Goal: Check status: Check status

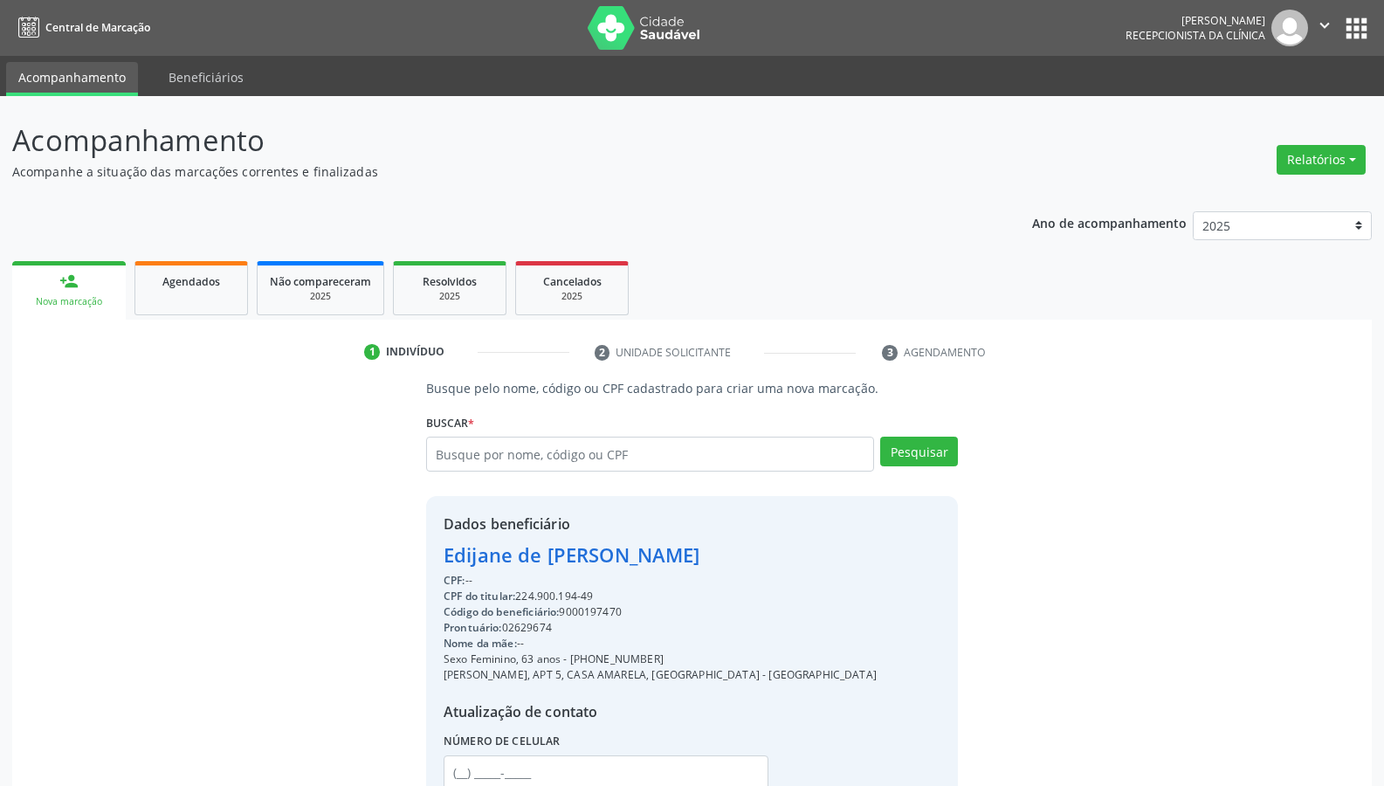
scroll to position [136, 0]
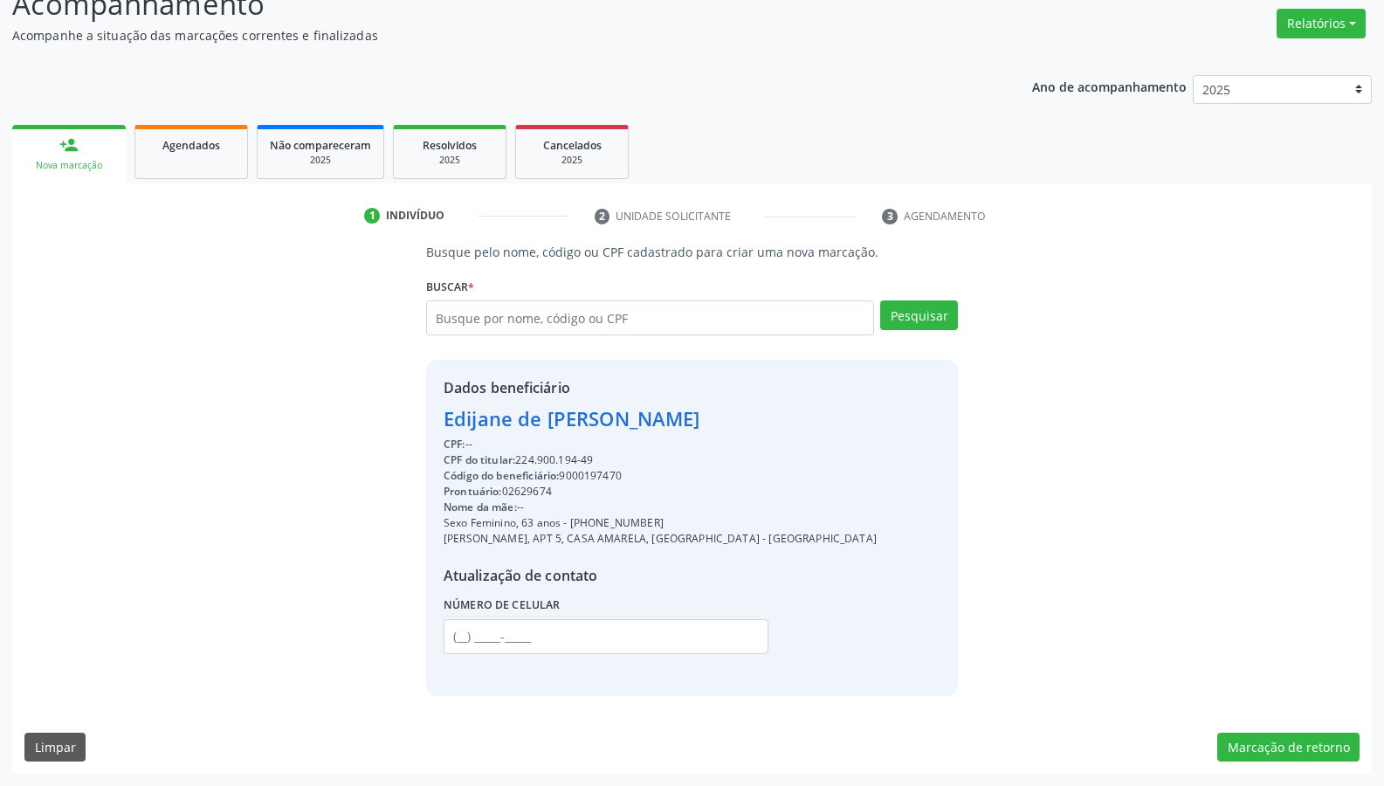
click at [934, 186] on div "1 Indivíduo 2 Unidade solicitante 3 Agendamento Busque pelo nome, código ou CPF…" at bounding box center [692, 478] width 1360 height 590
click at [1024, 205] on li "3 Agendamento" at bounding box center [950, 217] width 163 height 30
click at [573, 320] on input "text" at bounding box center [650, 317] width 448 height 35
type input "37535269400"
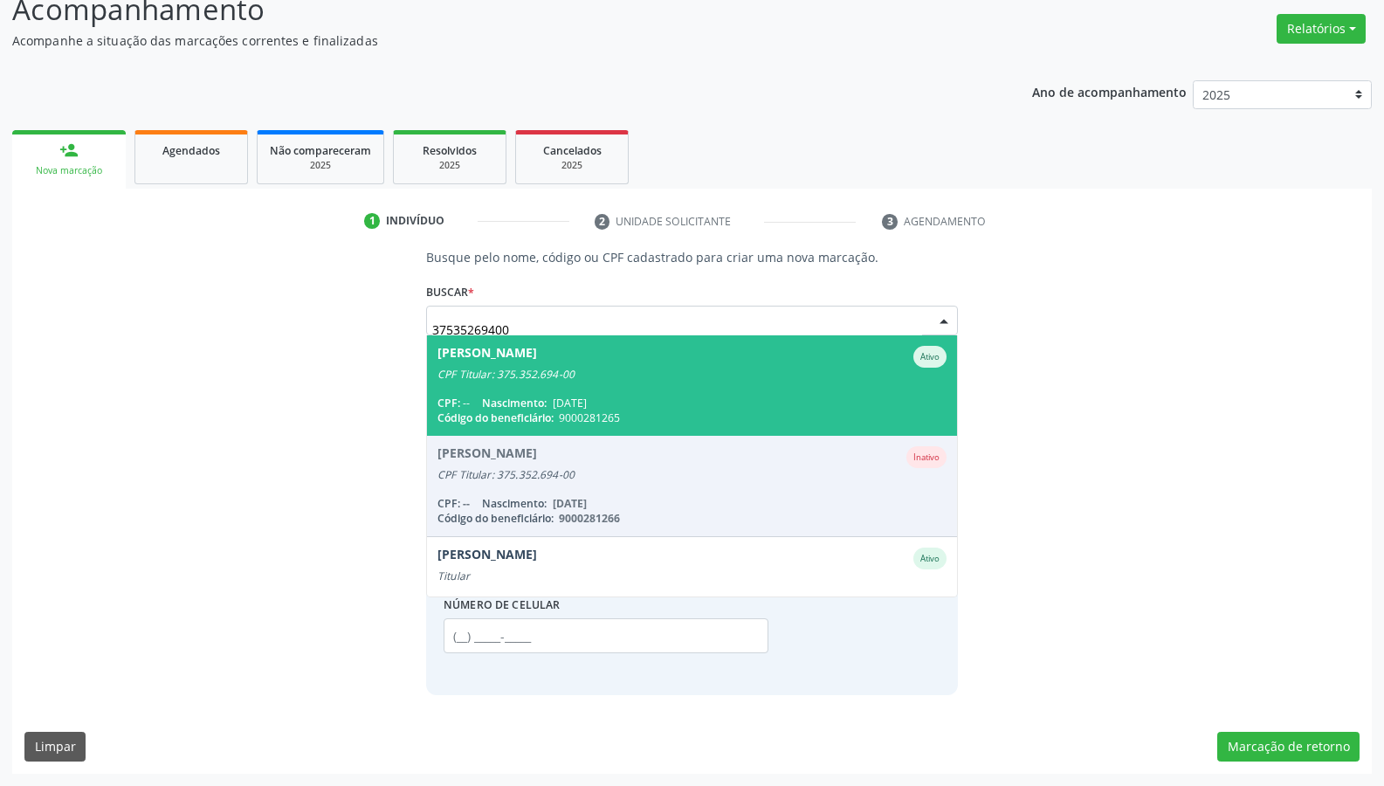
scroll to position [131, 0]
click at [639, 396] on div "CPF: -- Nascimento: [DATE]" at bounding box center [691, 403] width 509 height 15
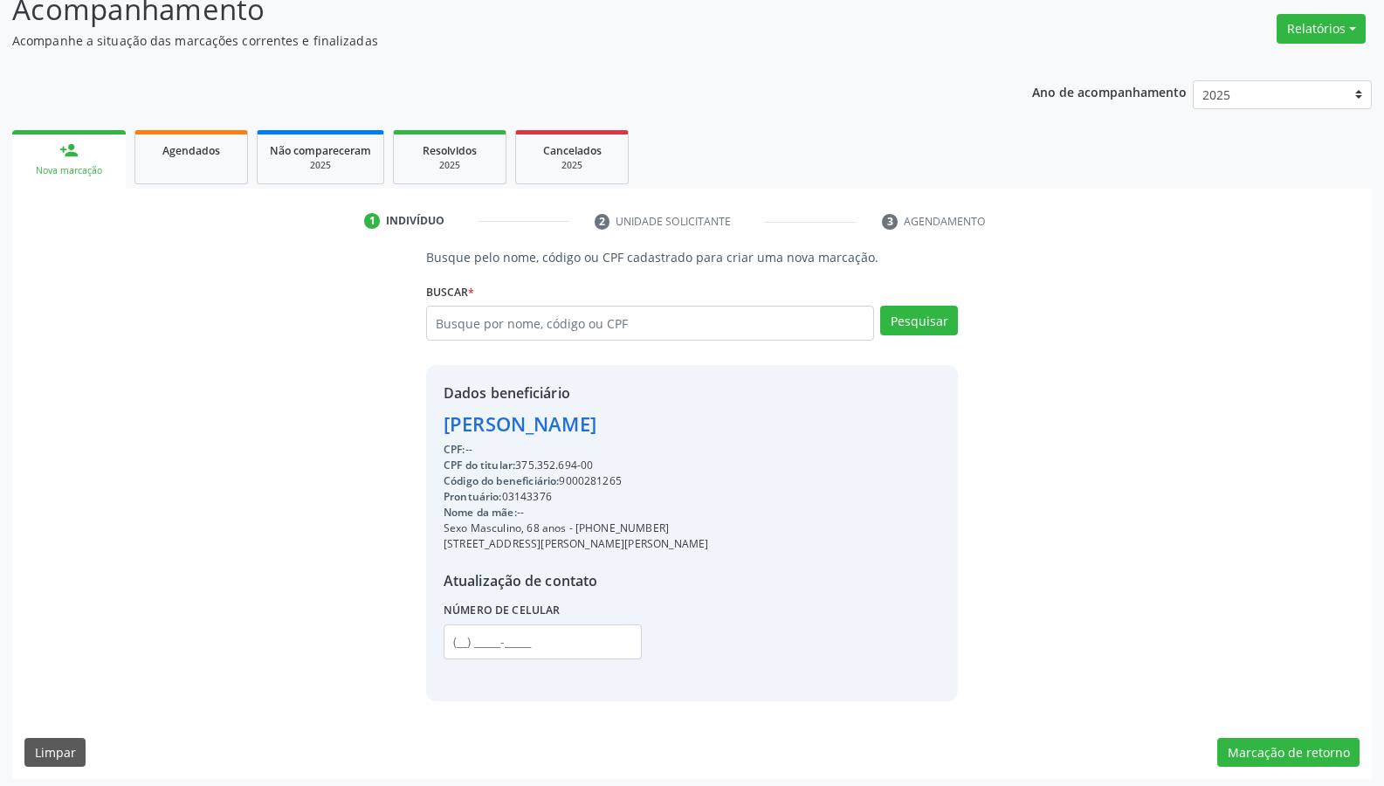
drag, startPoint x: 443, startPoint y: 421, endPoint x: 770, endPoint y: 443, distance: 328.2
click at [708, 443] on div "Dados beneficiário [PERSON_NAME] CPF: -- CPF do titular: 375.352.694-00 Código …" at bounding box center [576, 532] width 265 height 300
click at [708, 443] on div "CPF: --" at bounding box center [576, 450] width 265 height 16
drag, startPoint x: 445, startPoint y: 424, endPoint x: 802, endPoint y: 440, distance: 357.5
click at [708, 440] on div "Dados beneficiário [PERSON_NAME] CPF: -- CPF do titular: 375.352.694-00 Código …" at bounding box center [576, 532] width 265 height 300
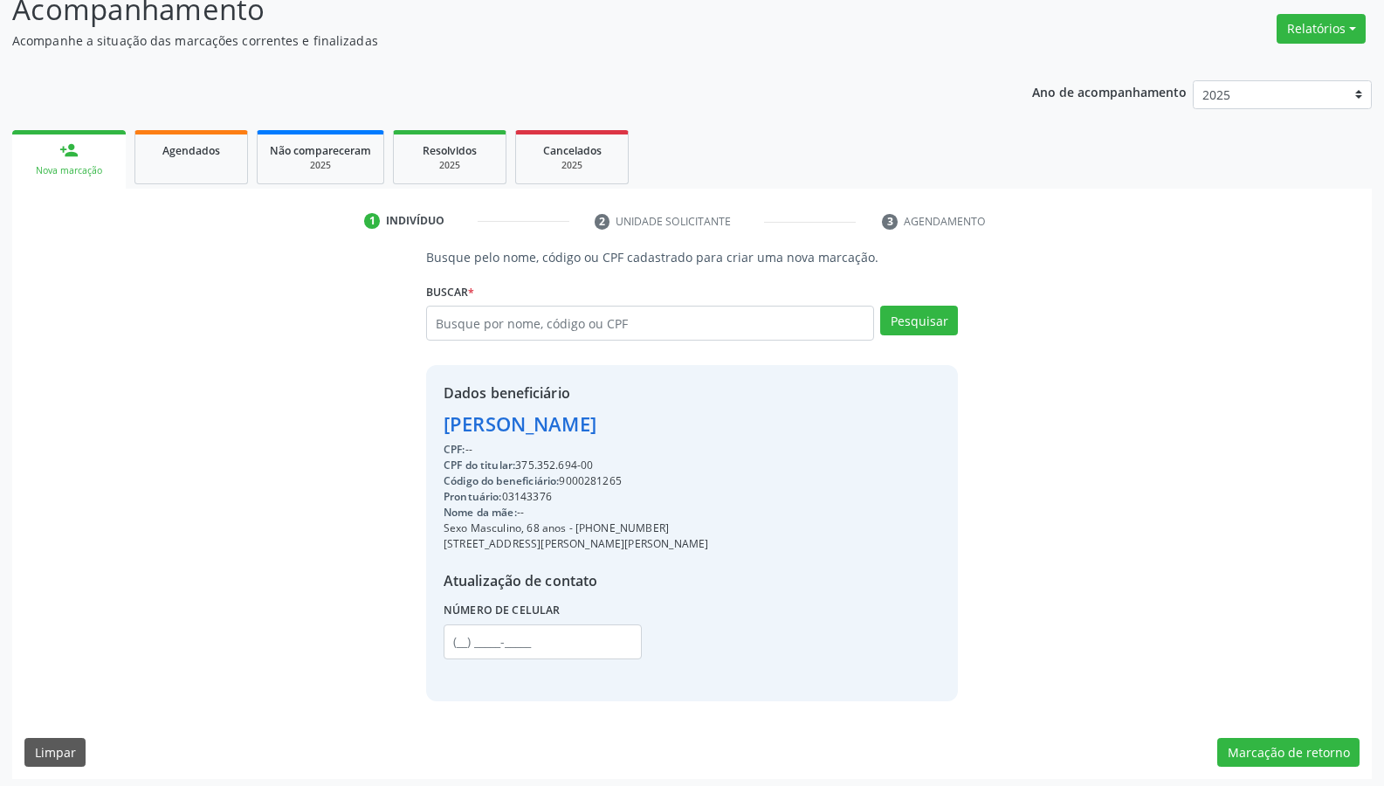
click at [708, 432] on div "[PERSON_NAME]" at bounding box center [576, 424] width 265 height 29
drag, startPoint x: 445, startPoint y: 426, endPoint x: 733, endPoint y: 424, distance: 287.3
click at [708, 424] on div "[PERSON_NAME]" at bounding box center [576, 424] width 265 height 29
copy div "[PERSON_NAME]"
click at [201, 160] on link "Agendados" at bounding box center [191, 157] width 114 height 54
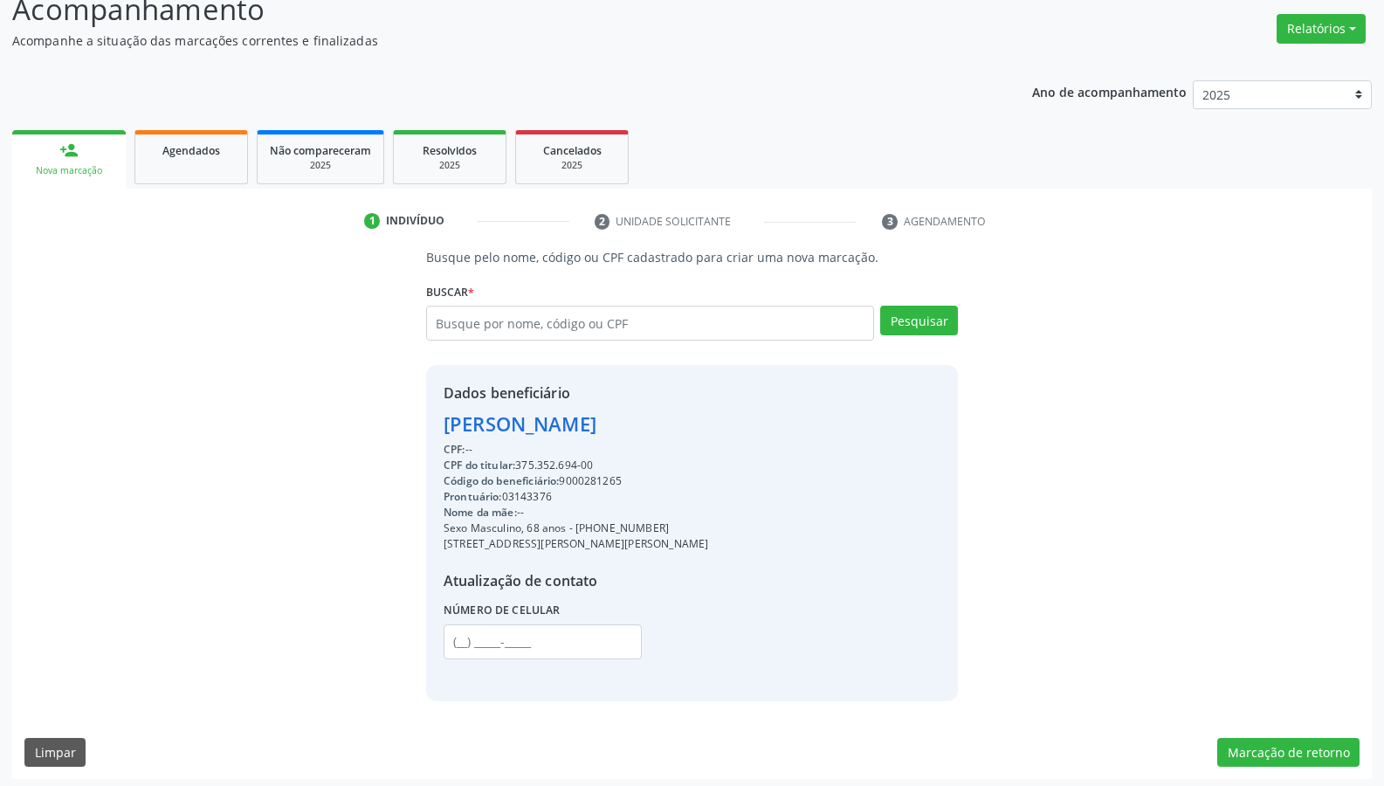
select select "9"
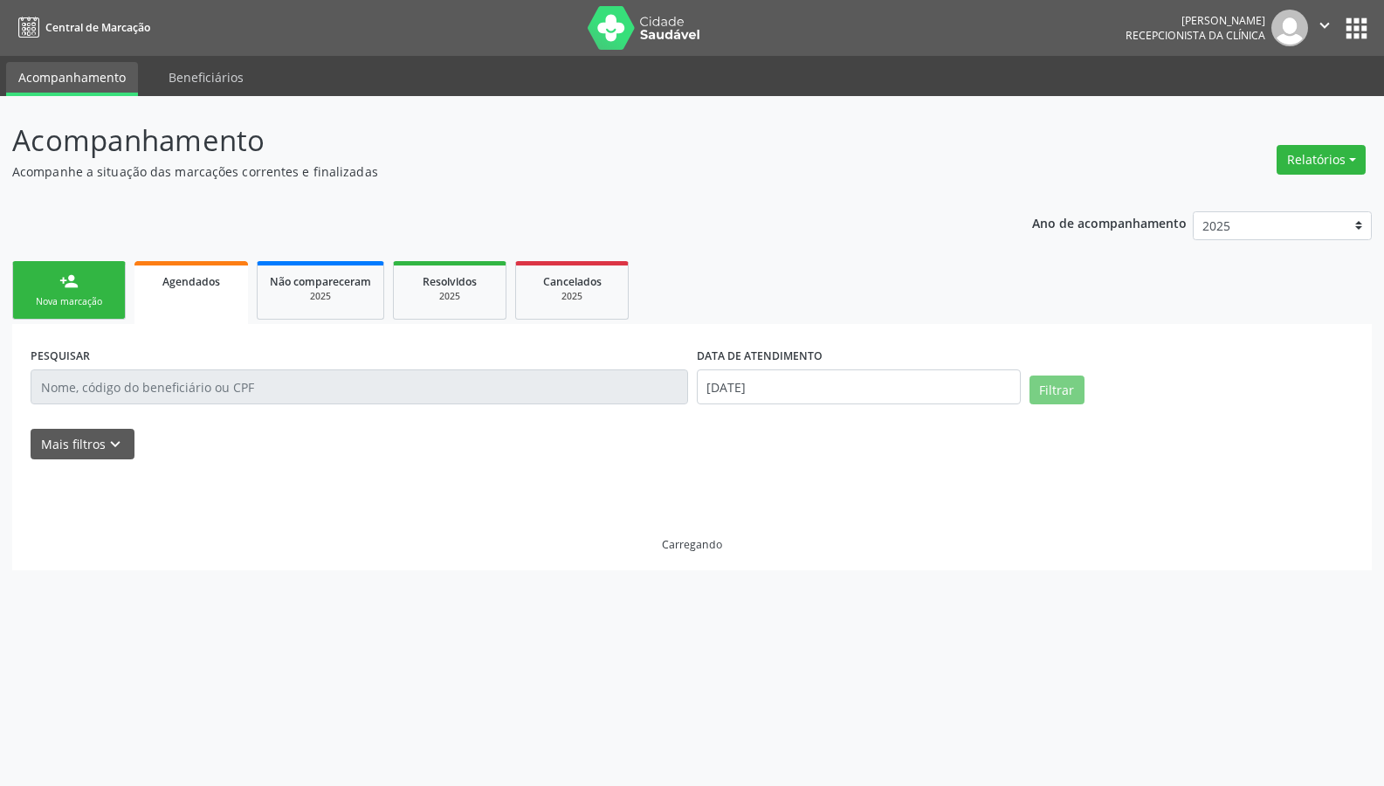
scroll to position [0, 0]
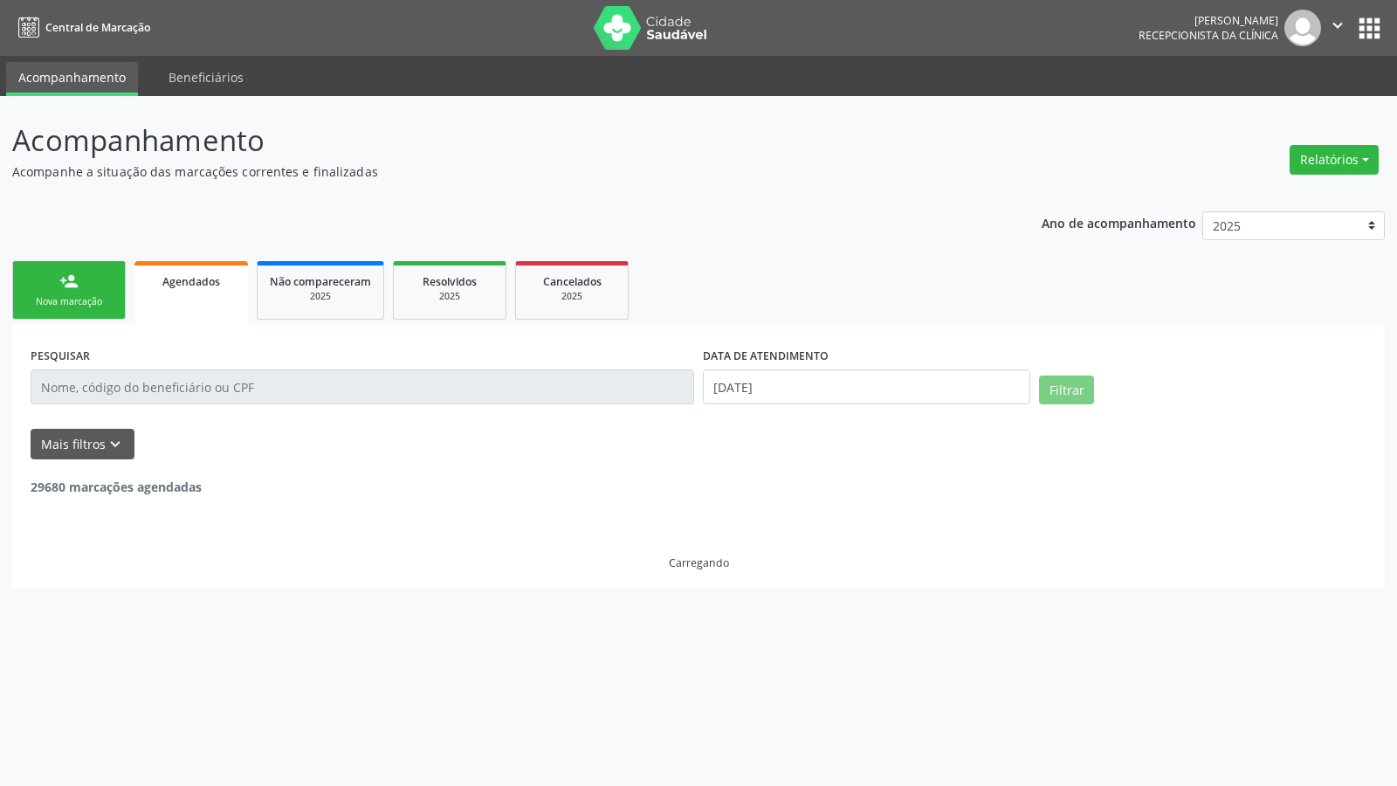
click at [201, 385] on input "text" at bounding box center [363, 386] width 664 height 35
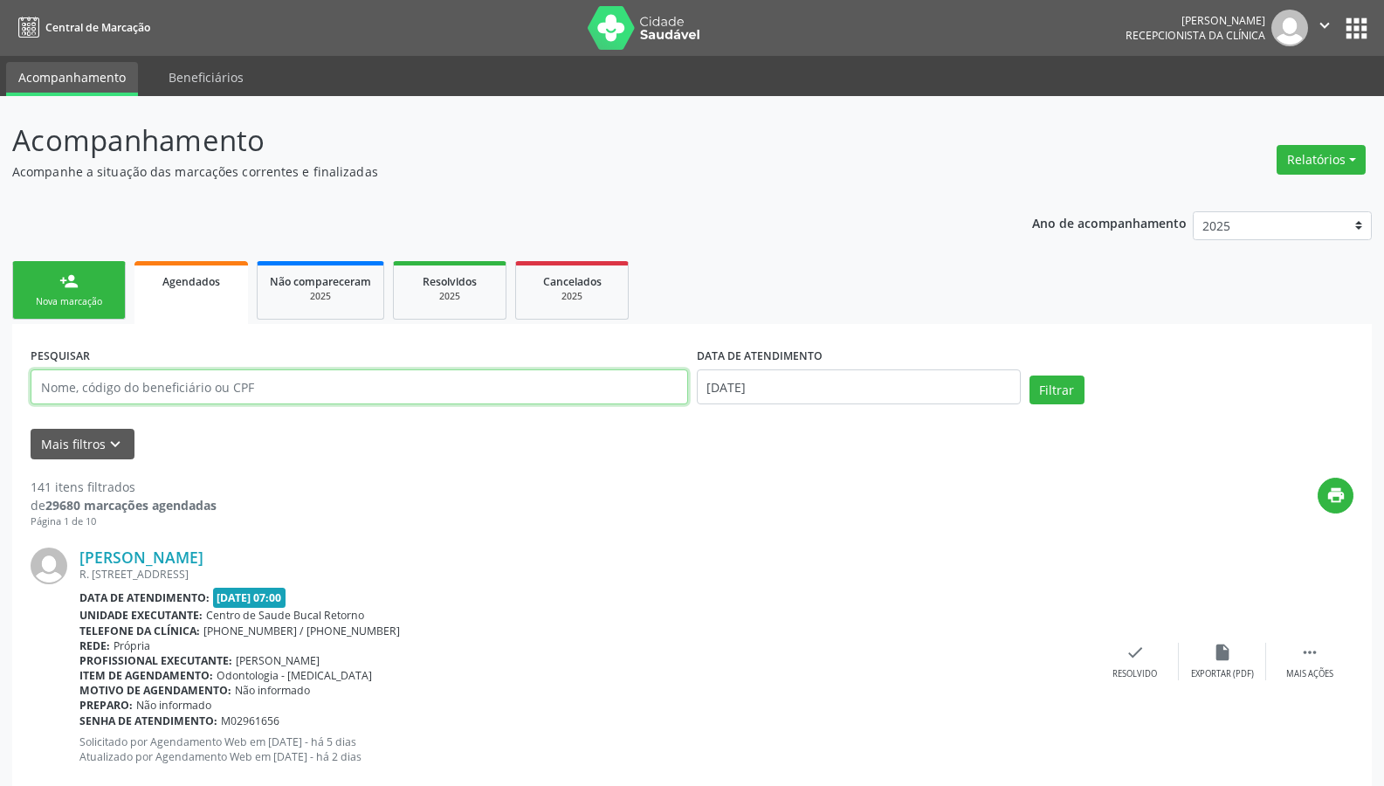
click at [199, 389] on input "text" at bounding box center [360, 386] width 658 height 35
paste input "[PERSON_NAME]"
type input "[PERSON_NAME]"
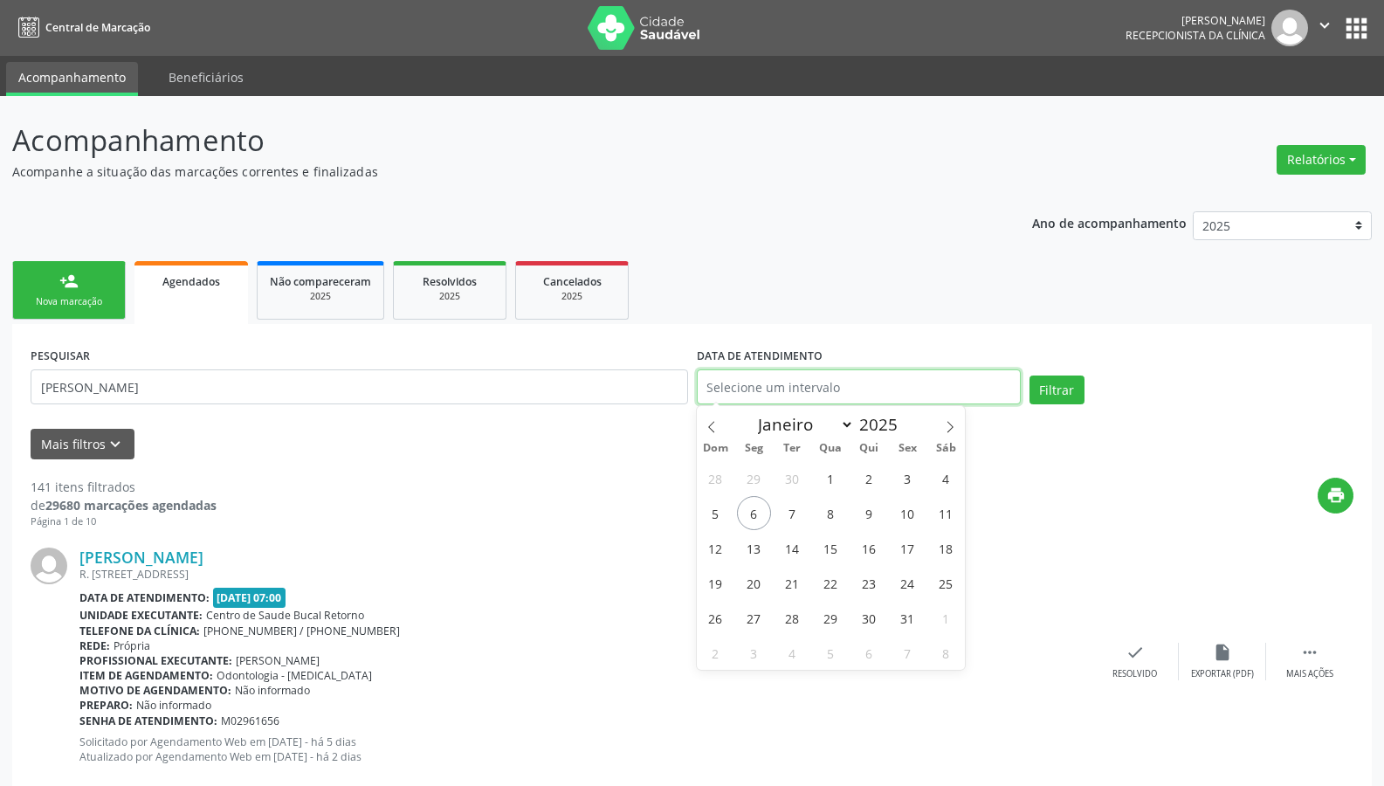
click at [1030, 375] on button "Filtrar" at bounding box center [1057, 390] width 55 height 30
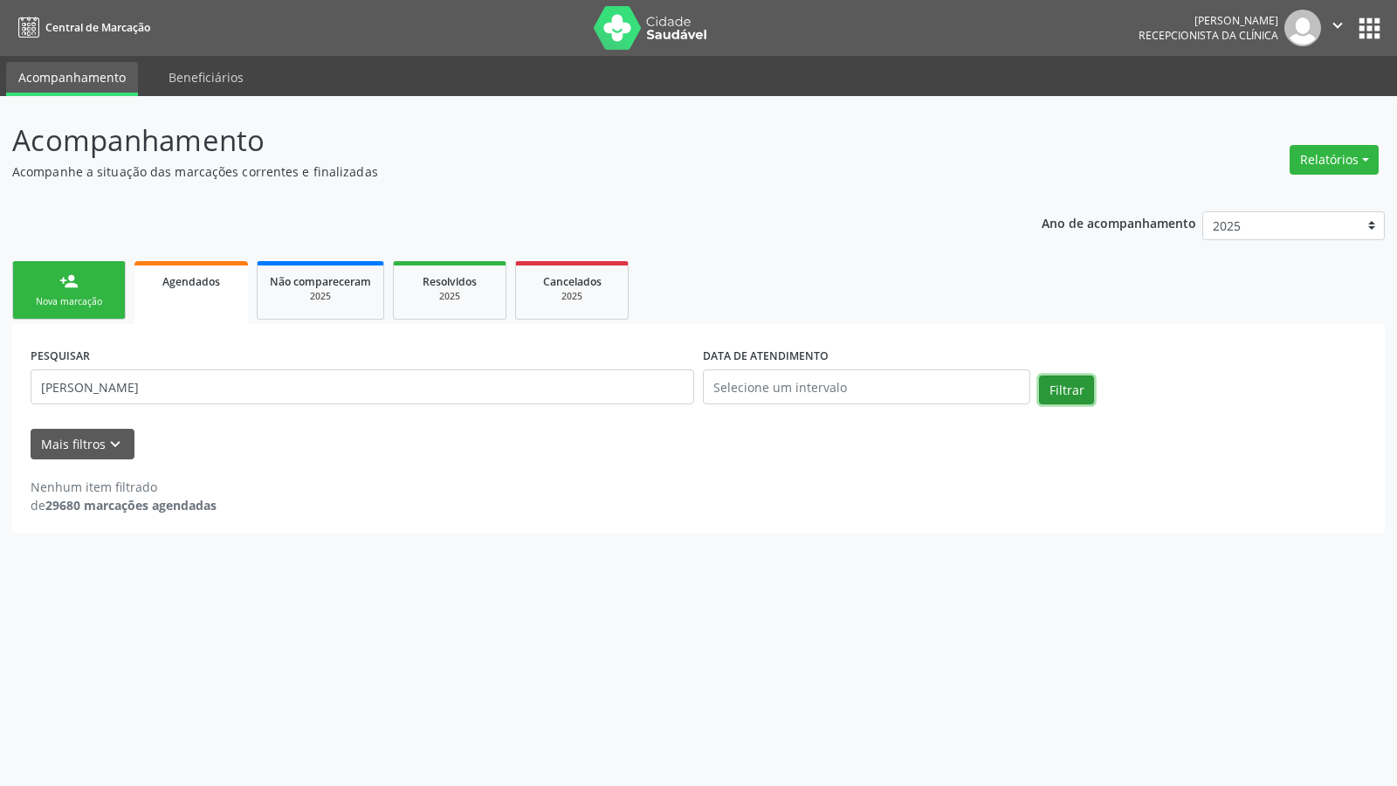
click at [1075, 389] on button "Filtrar" at bounding box center [1066, 390] width 55 height 30
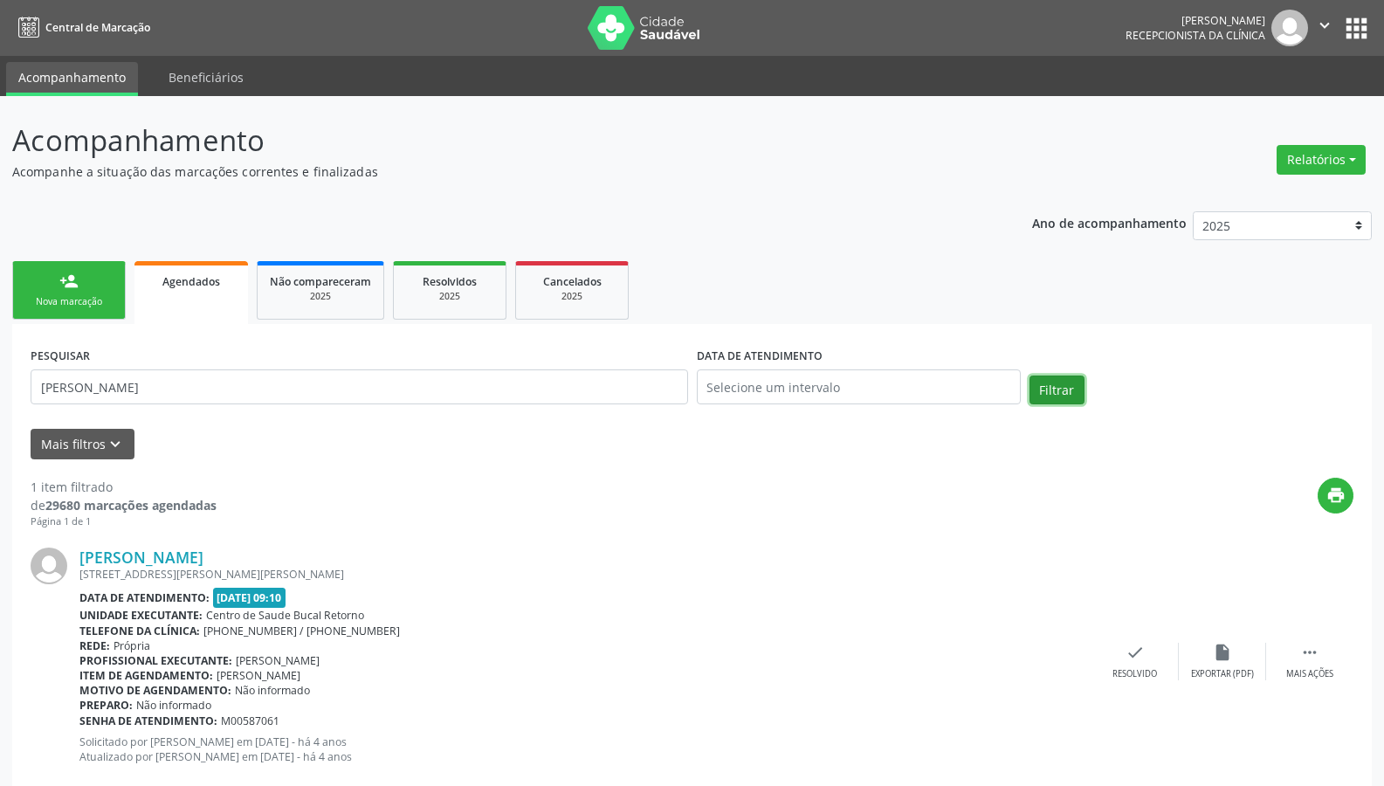
click at [1075, 389] on button "Filtrar" at bounding box center [1057, 390] width 55 height 30
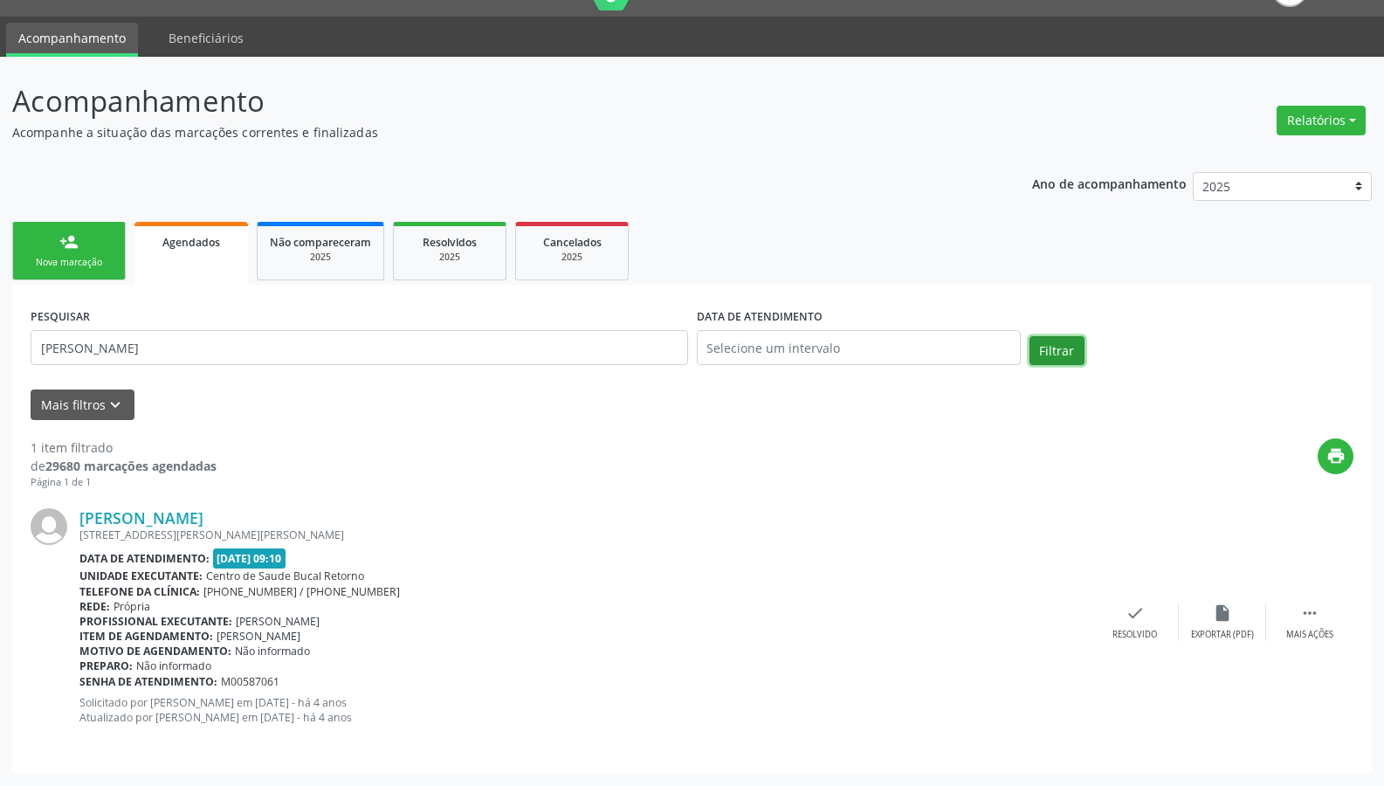
click at [1061, 340] on button "Filtrar" at bounding box center [1057, 351] width 55 height 30
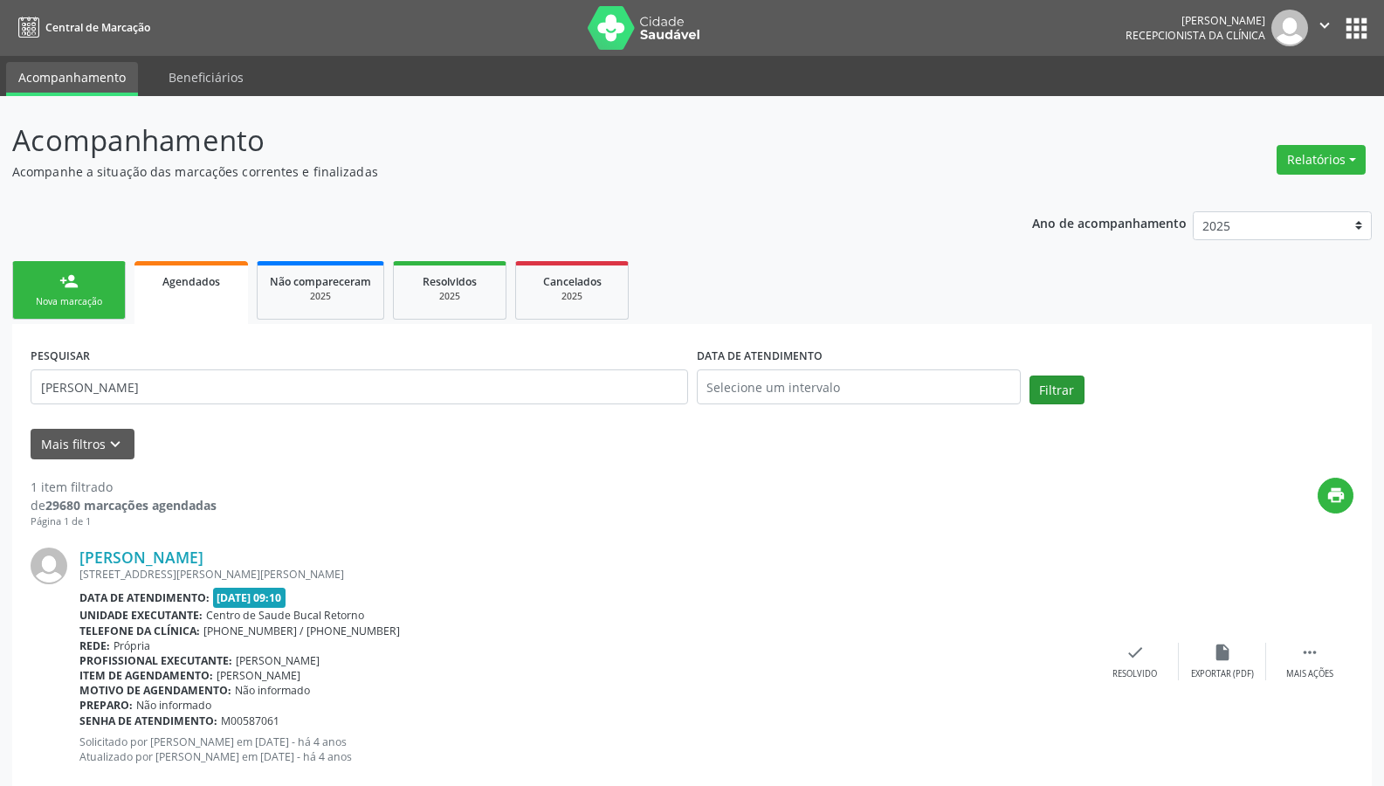
click at [1061, 340] on div "PESQUISAR [PERSON_NAME] DATA DE ATENDIMENTO Filtrar UNIDADE EXECUTANTE Selecion…" at bounding box center [692, 568] width 1360 height 489
click at [1075, 396] on button "Filtrar" at bounding box center [1057, 390] width 55 height 30
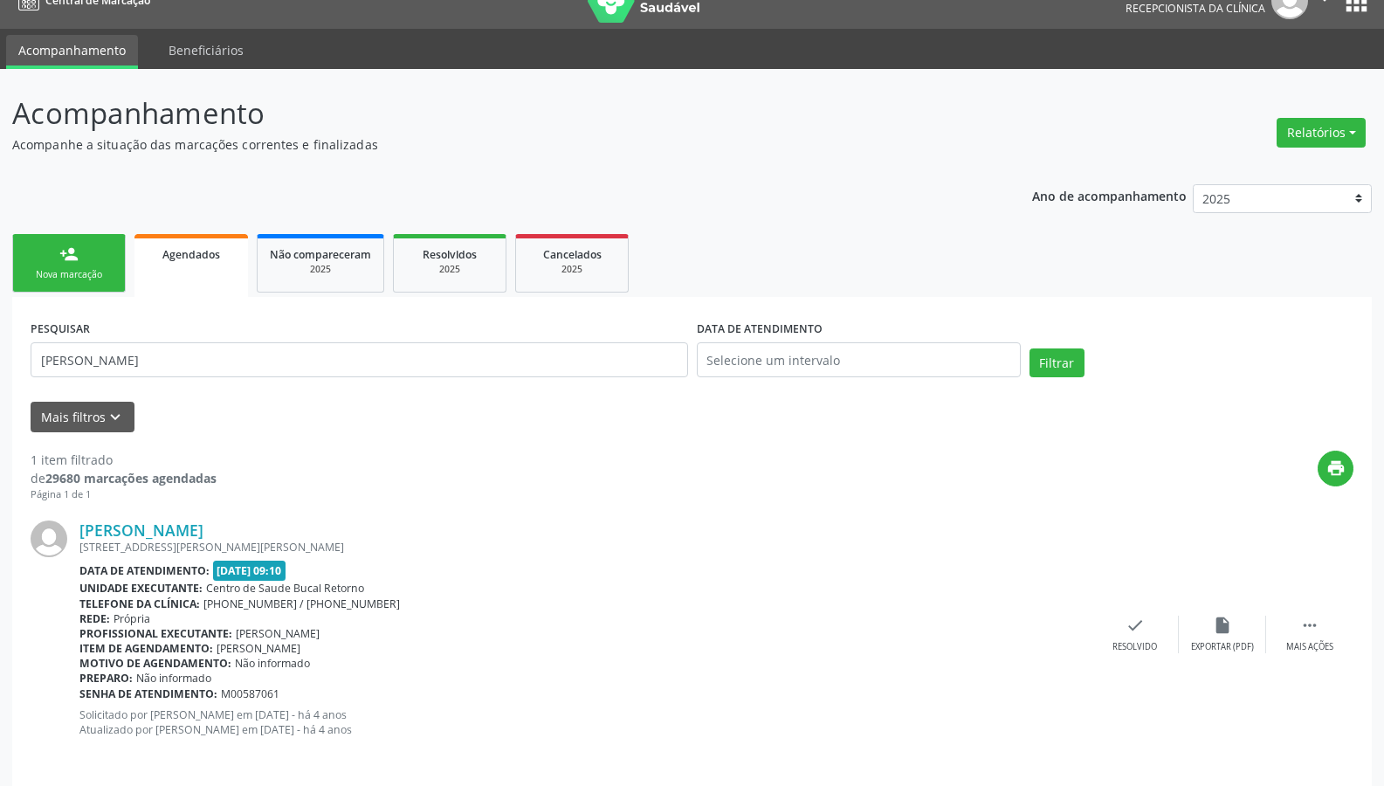
scroll to position [39, 0]
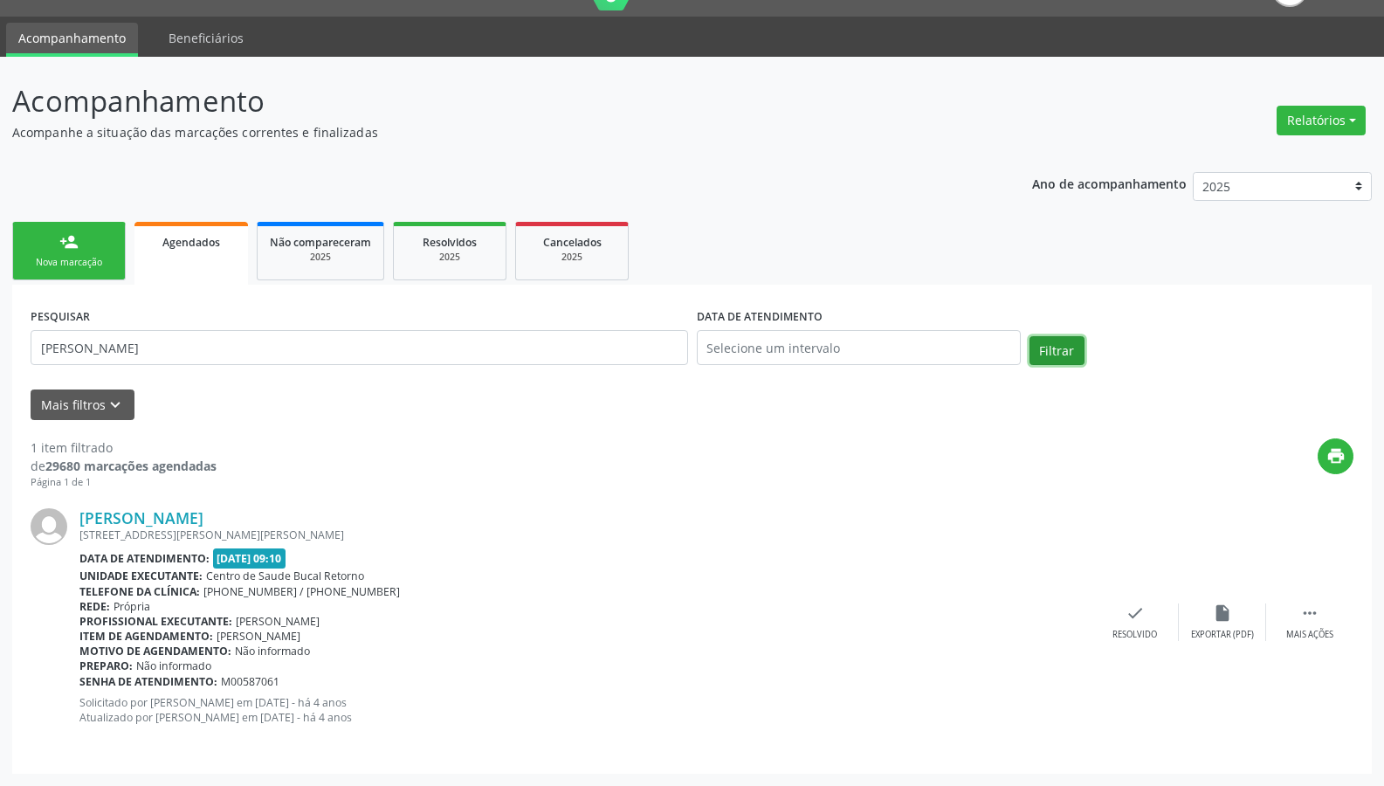
click at [1062, 342] on button "Filtrar" at bounding box center [1057, 351] width 55 height 30
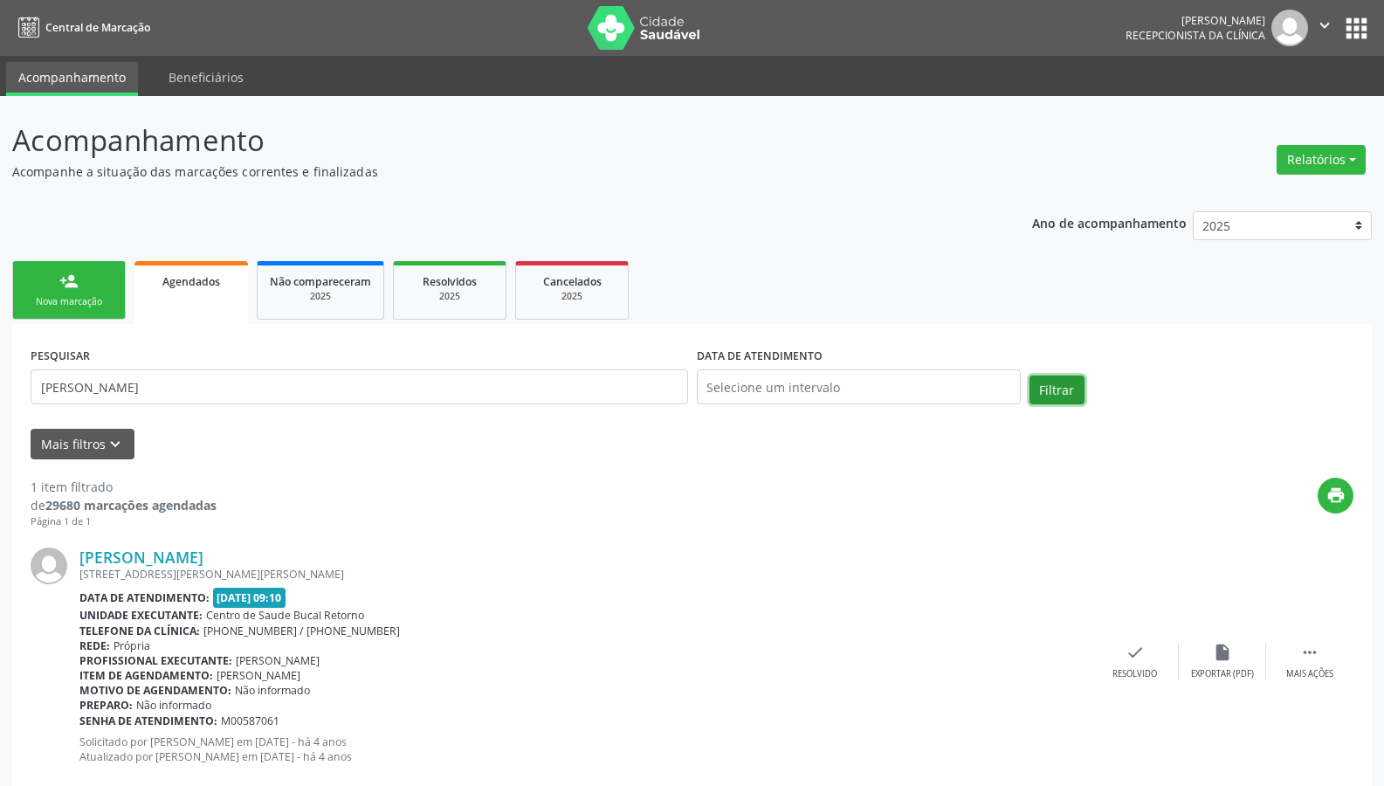
click at [1070, 393] on button "Filtrar" at bounding box center [1057, 390] width 55 height 30
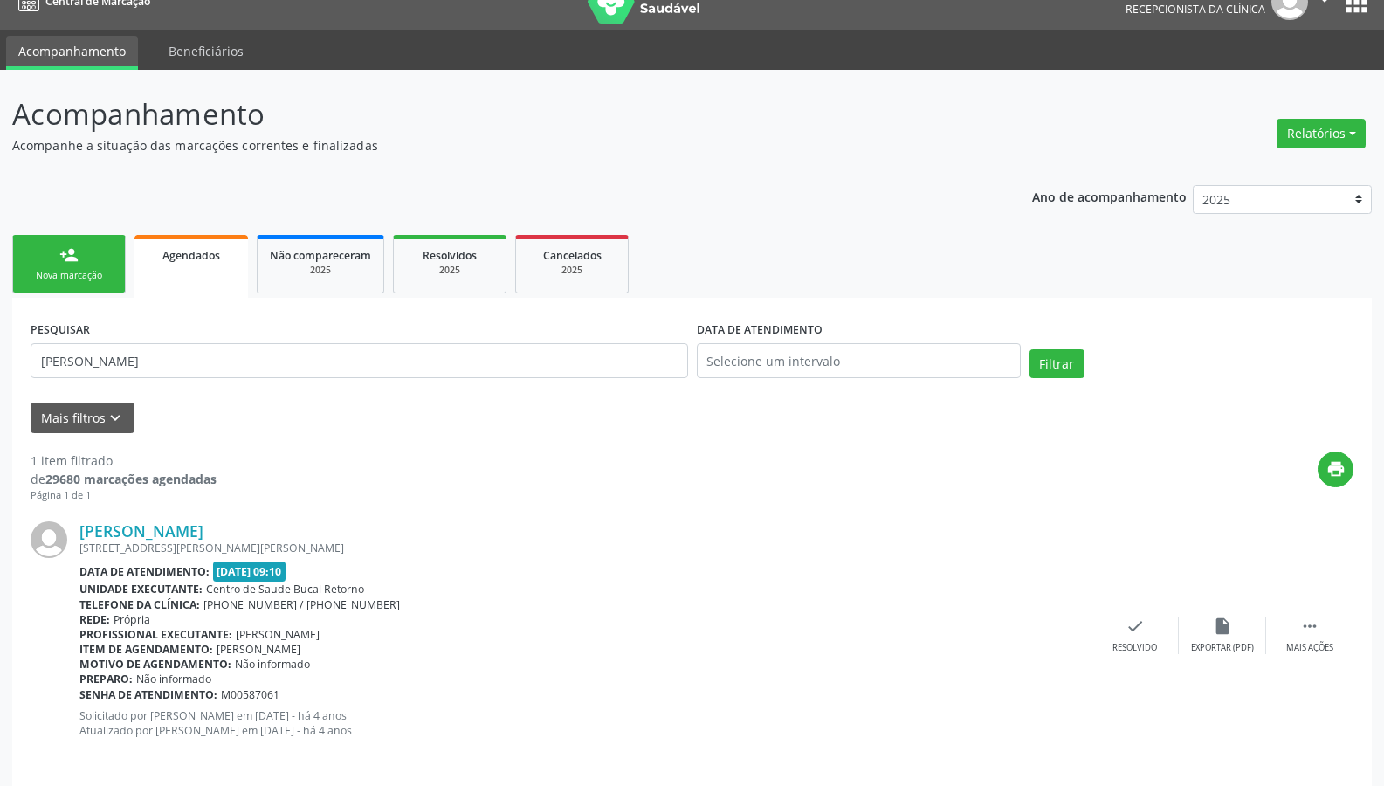
scroll to position [39, 0]
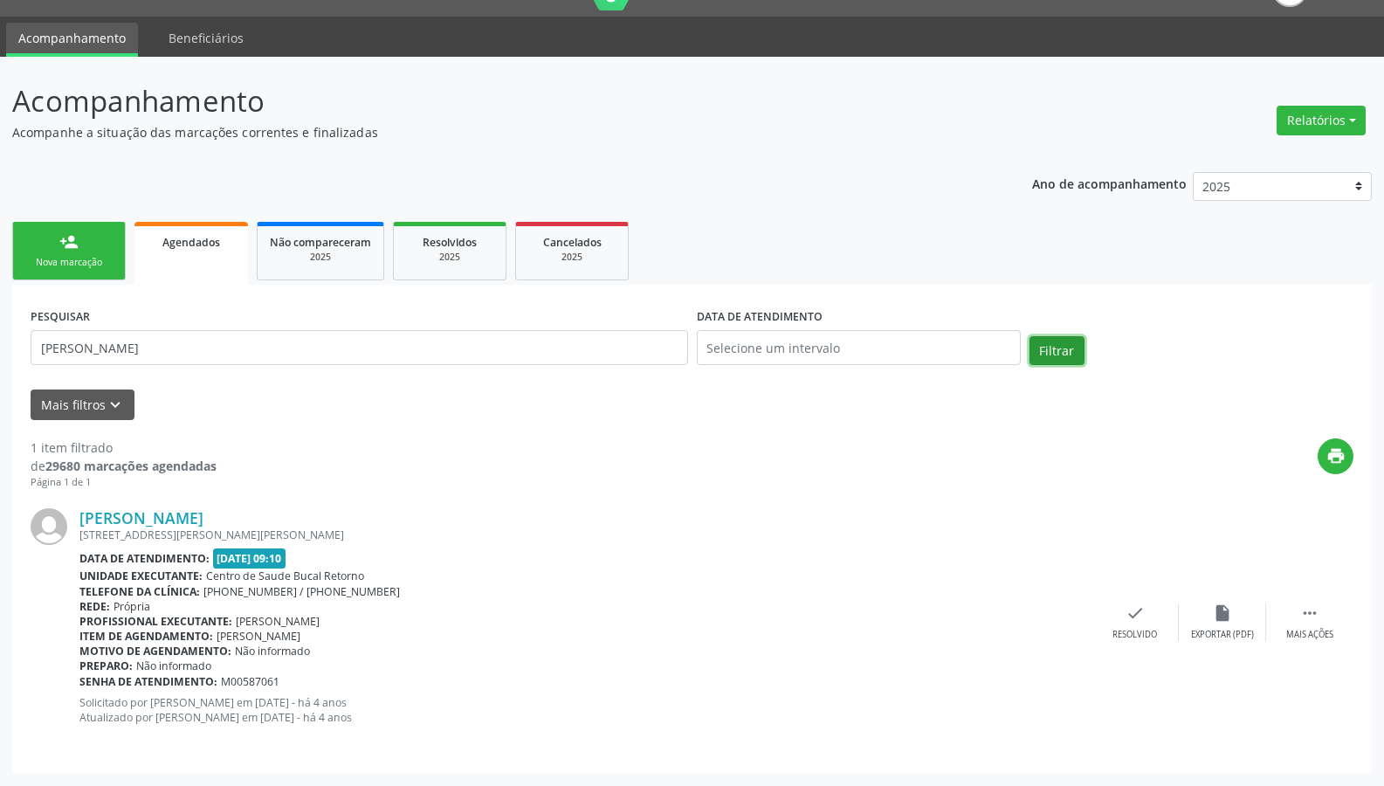
click at [1064, 348] on button "Filtrar" at bounding box center [1057, 351] width 55 height 30
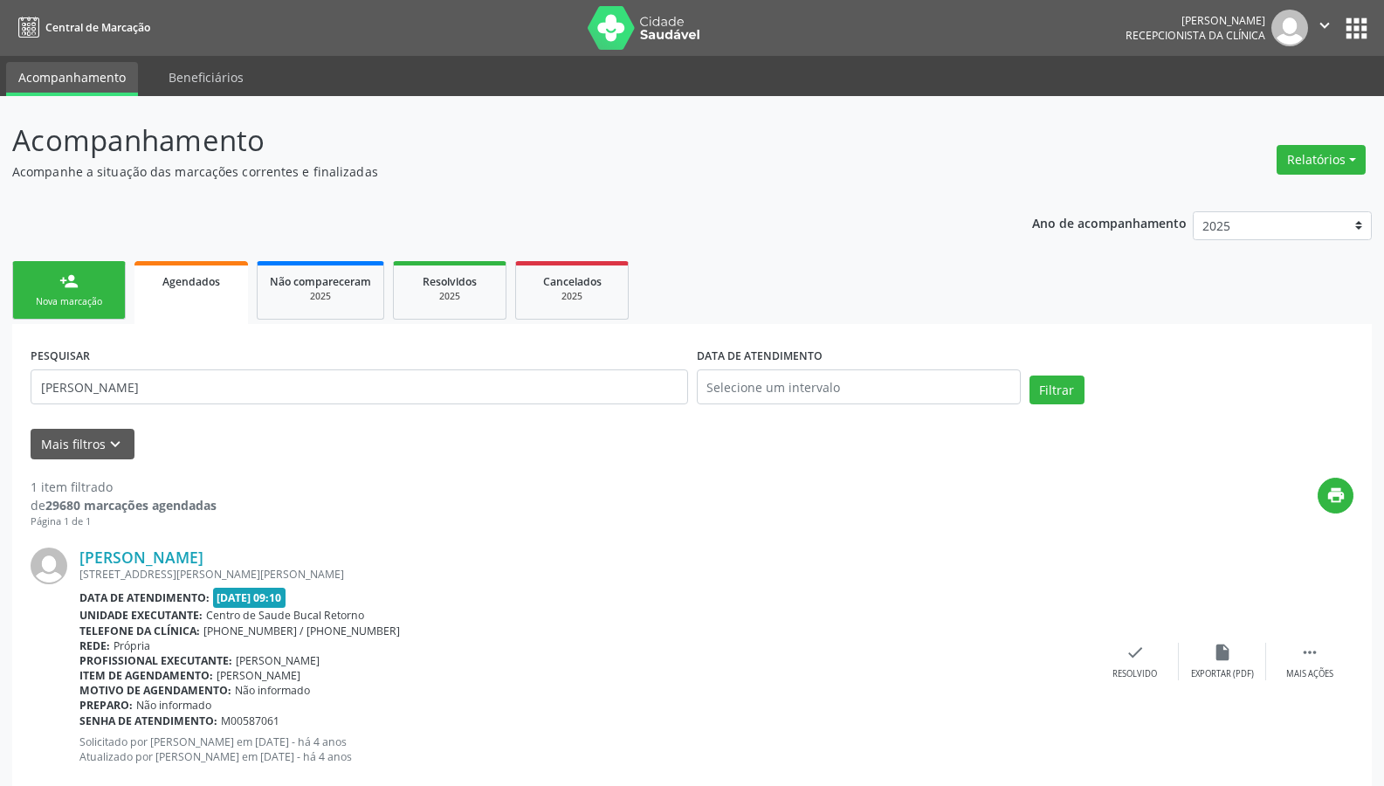
click at [516, 589] on div "Data de atendimento: [DATE] 09:10" at bounding box center [585, 598] width 1012 height 20
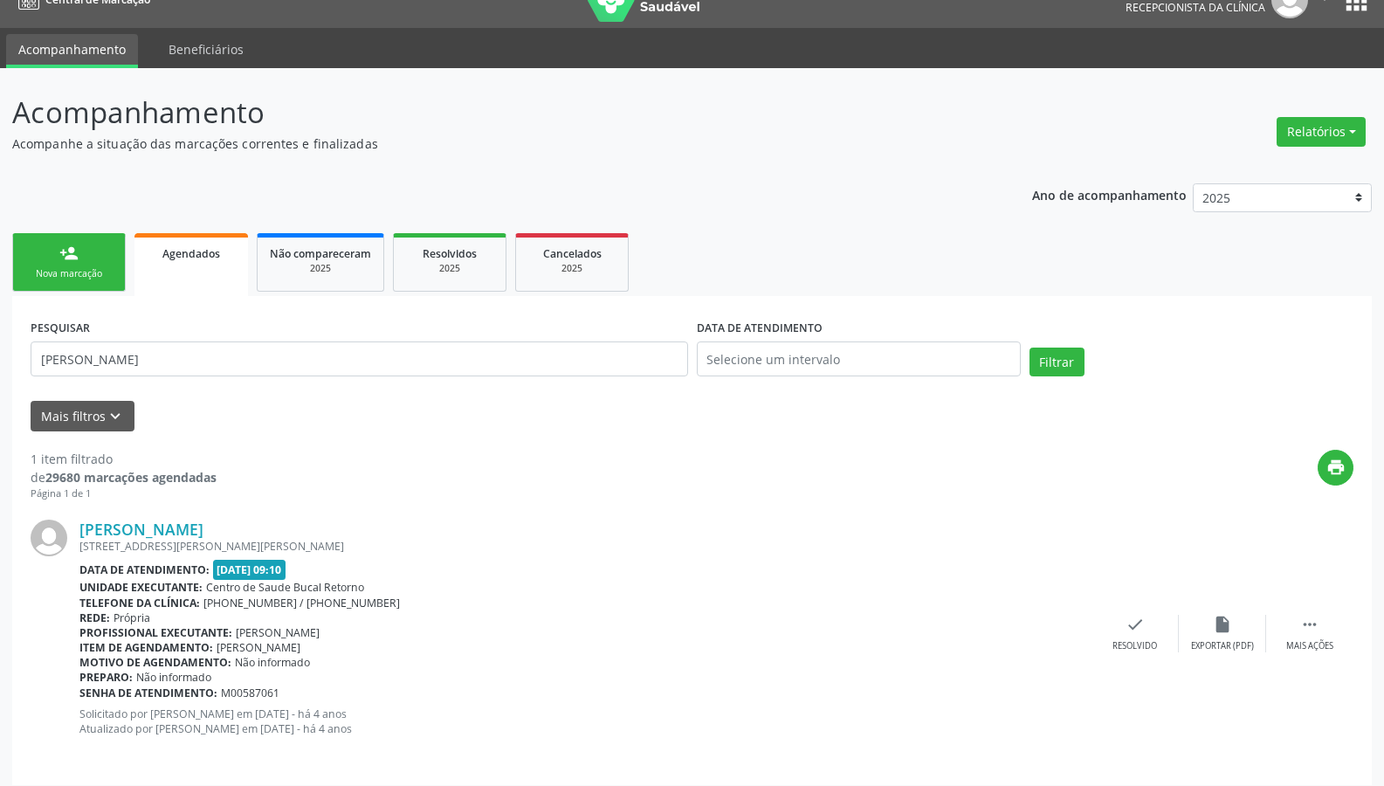
scroll to position [39, 0]
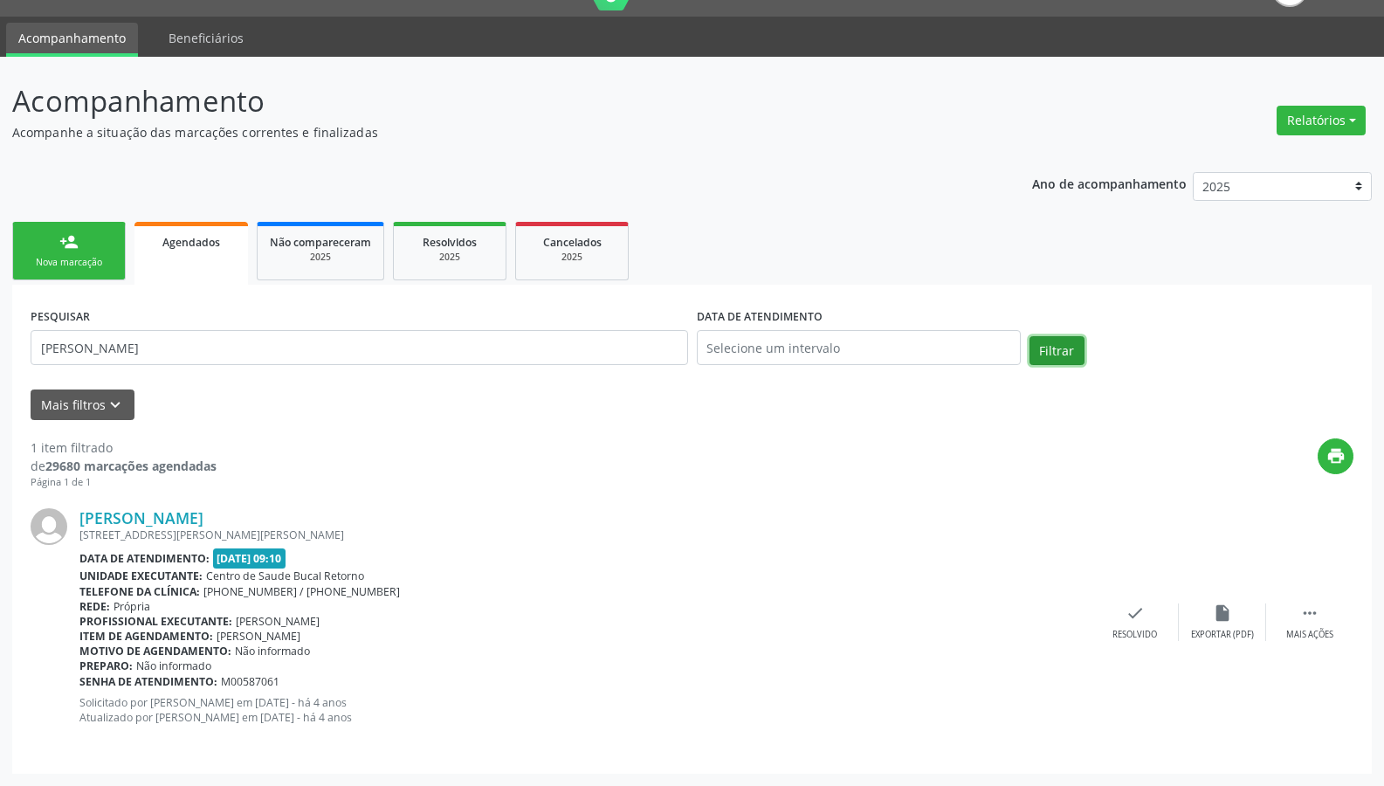
click at [1072, 352] on button "Filtrar" at bounding box center [1057, 351] width 55 height 30
